Goal: Task Accomplishment & Management: Use online tool/utility

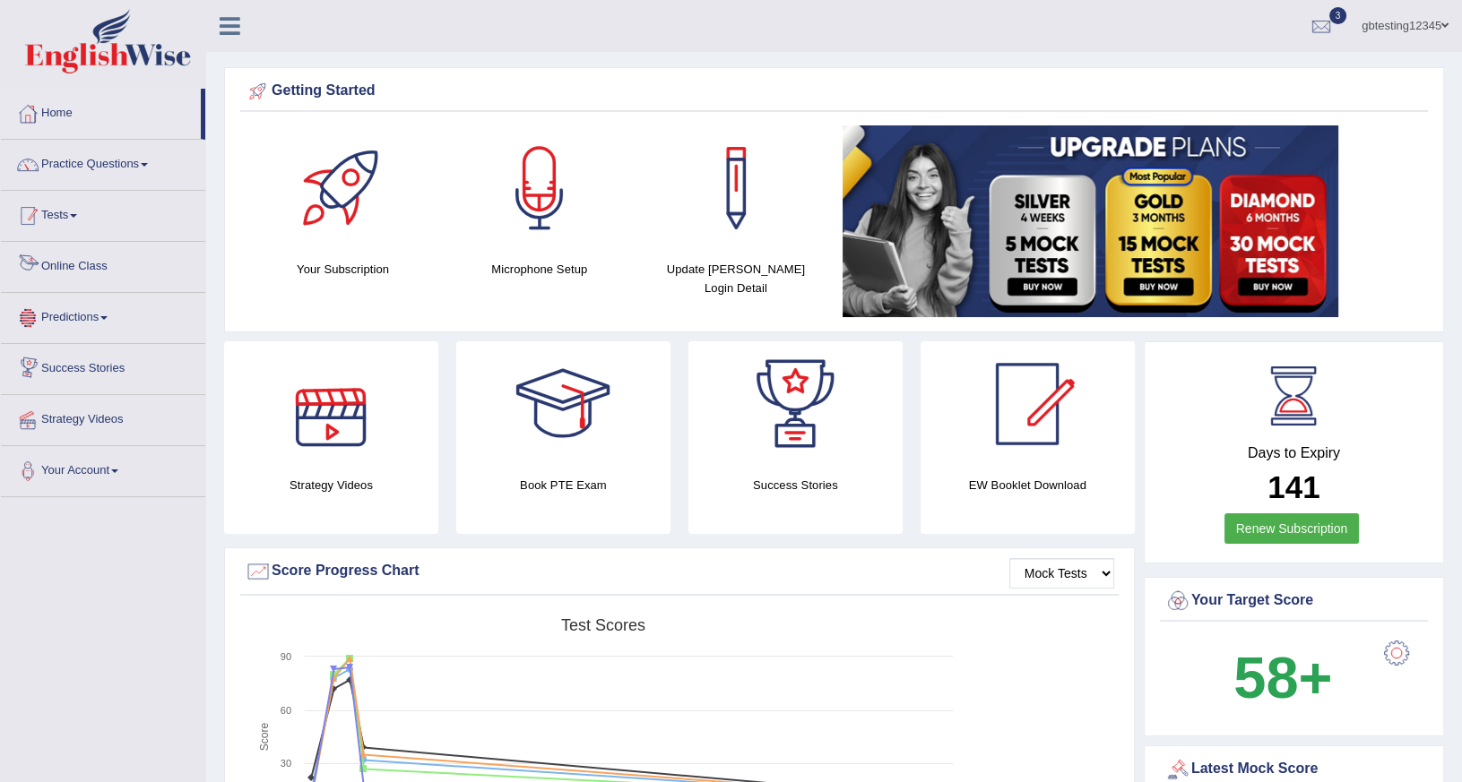
click at [96, 220] on link "Tests" at bounding box center [103, 213] width 204 height 45
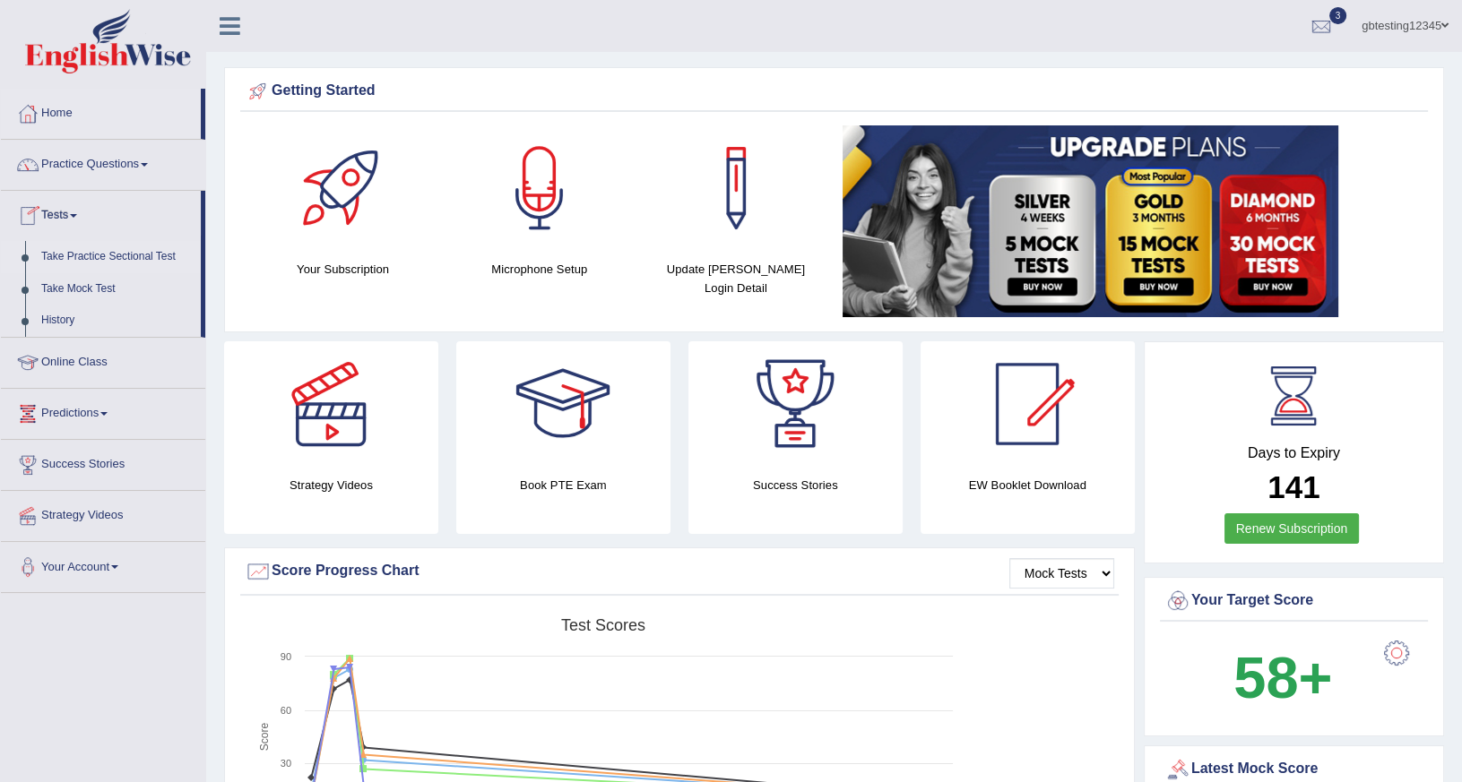
click at [76, 258] on link "Take Practice Sectional Test" at bounding box center [117, 257] width 168 height 32
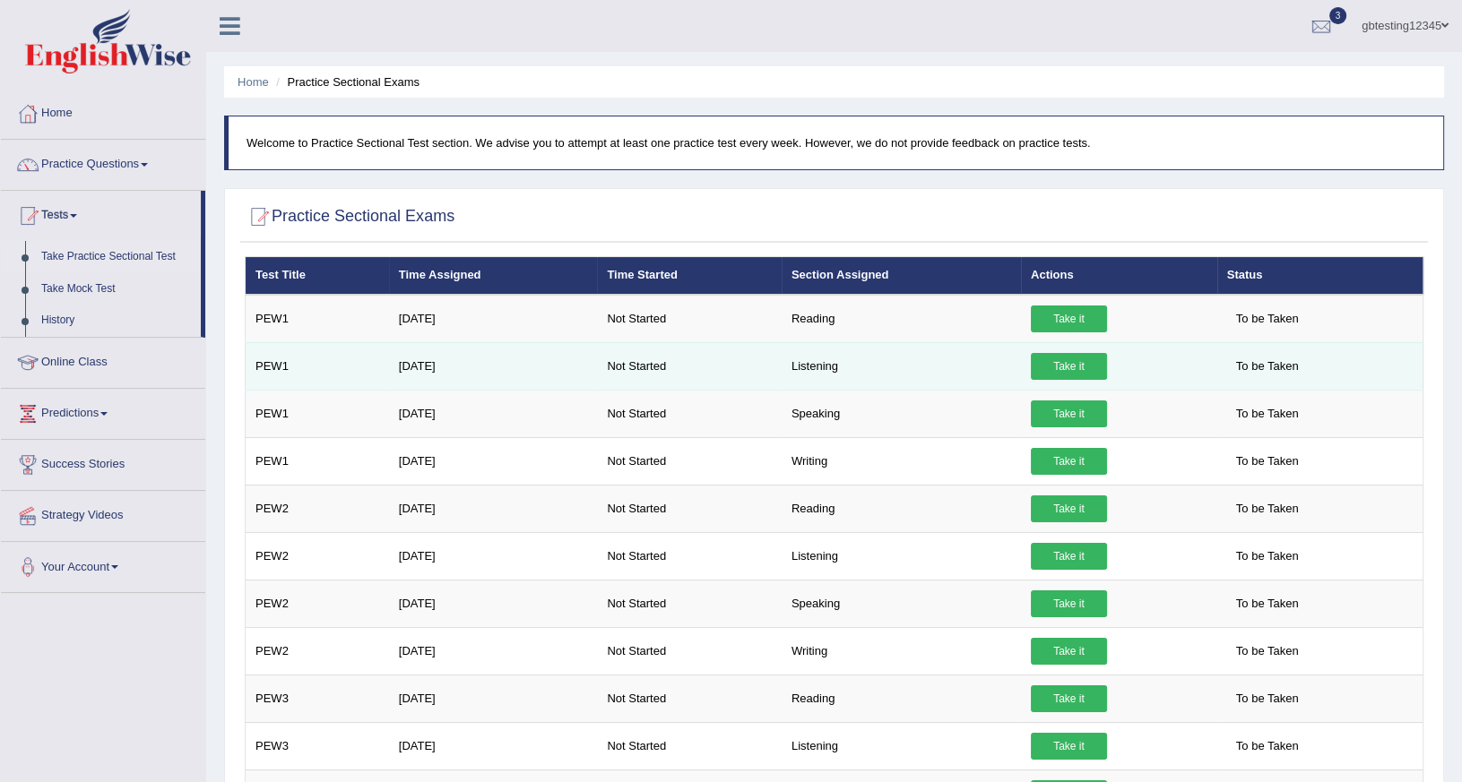
click at [1102, 359] on td "Take it" at bounding box center [1119, 365] width 196 height 47
click at [1071, 358] on link "Take it" at bounding box center [1069, 366] width 76 height 27
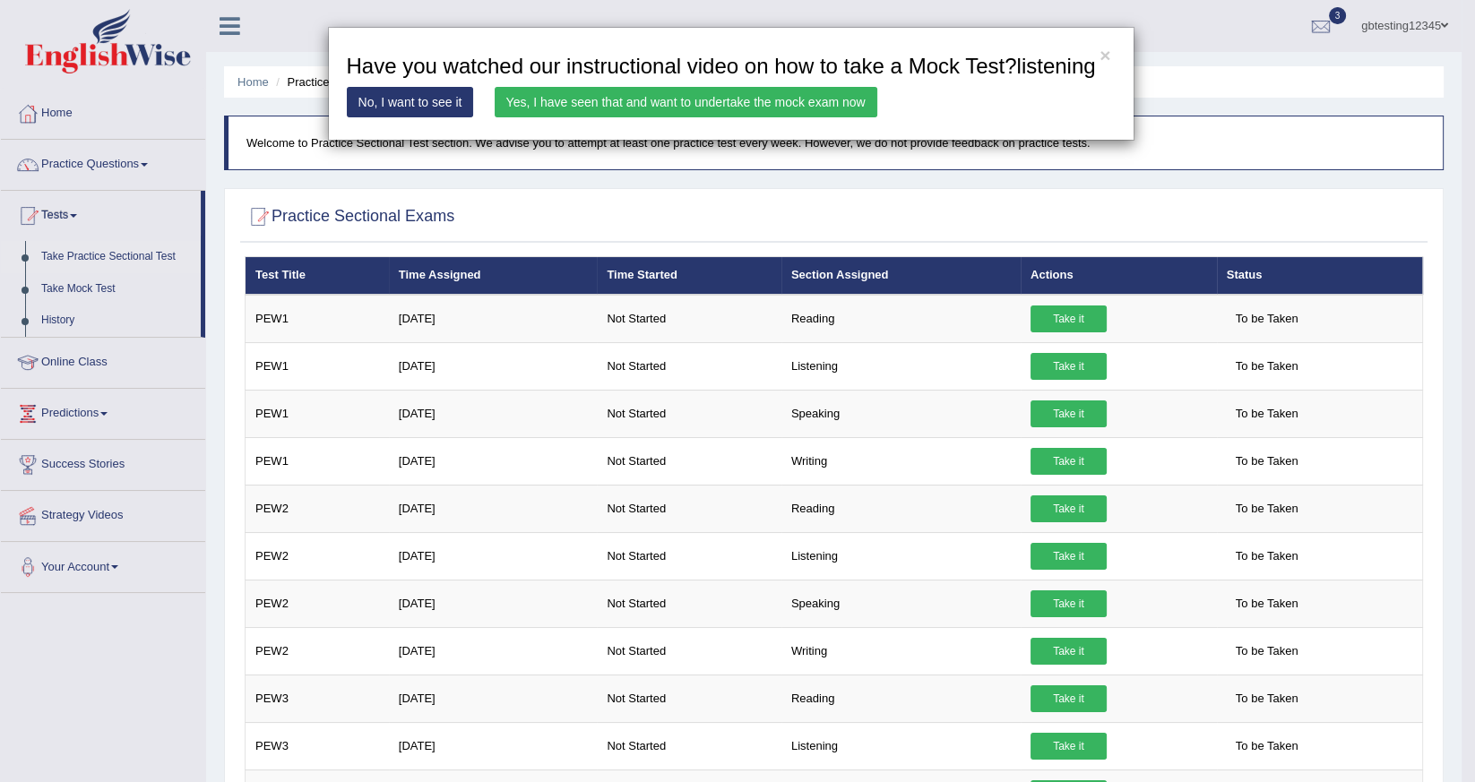
click at [737, 117] on link "Yes, I have seen that and want to undertake the mock exam now" at bounding box center [686, 102] width 383 height 30
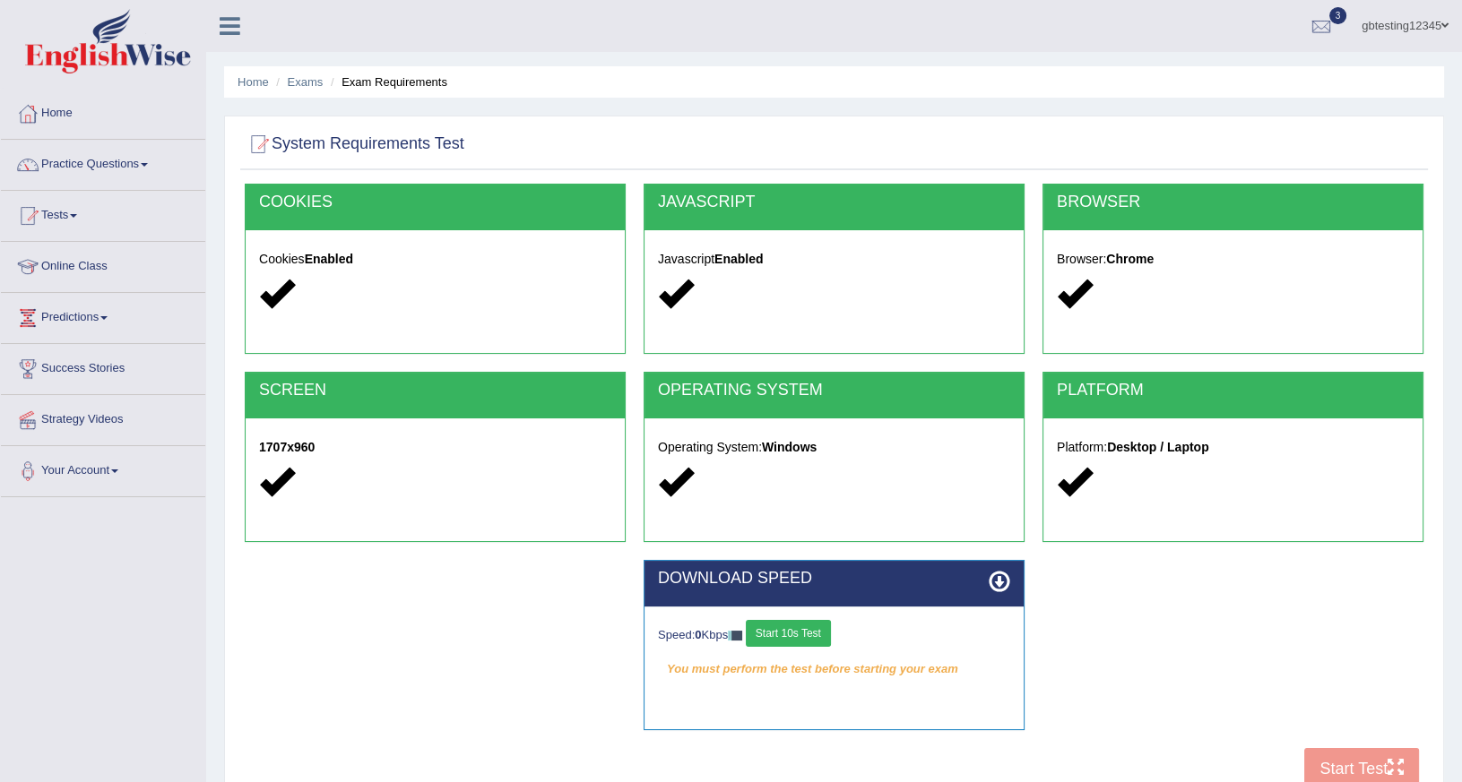
click at [804, 628] on button "Start 10s Test" at bounding box center [788, 633] width 85 height 27
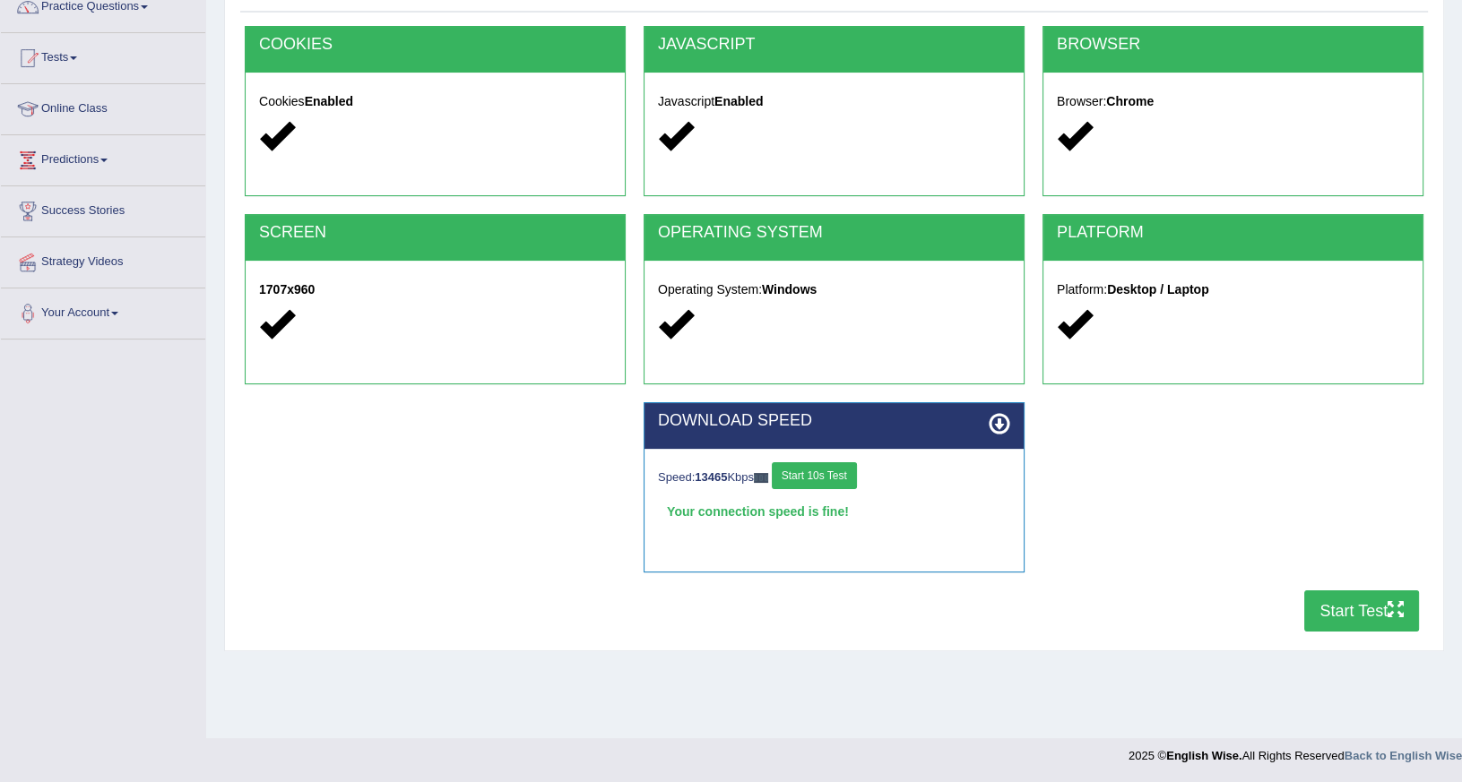
click at [1364, 612] on button "Start Test" at bounding box center [1361, 611] width 115 height 41
